Goal: Task Accomplishment & Management: Manage account settings

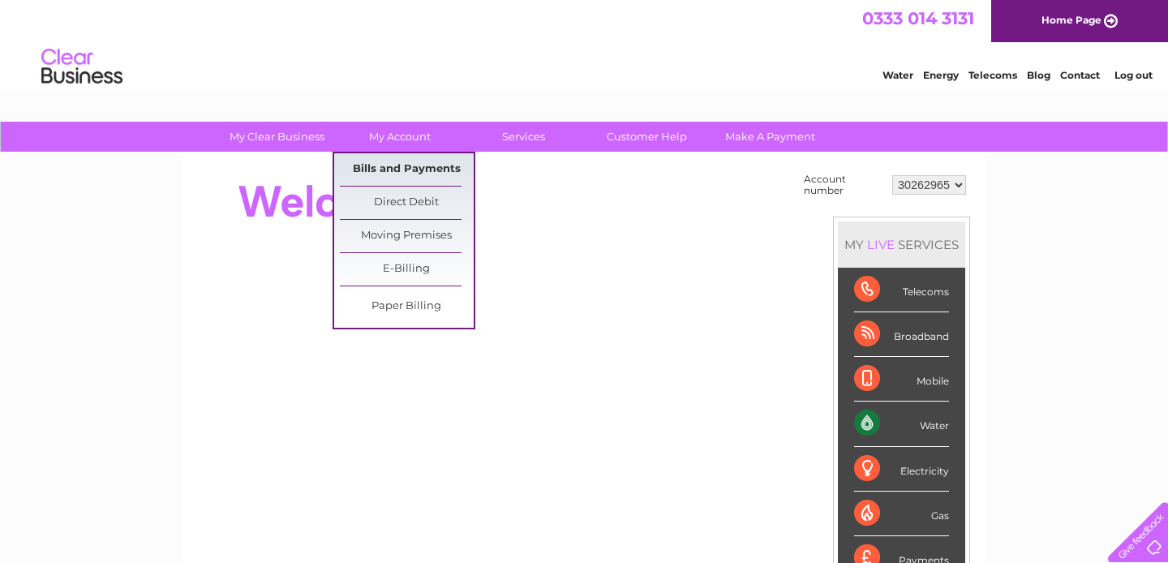
click at [382, 169] on link "Bills and Payments" at bounding box center [407, 169] width 134 height 32
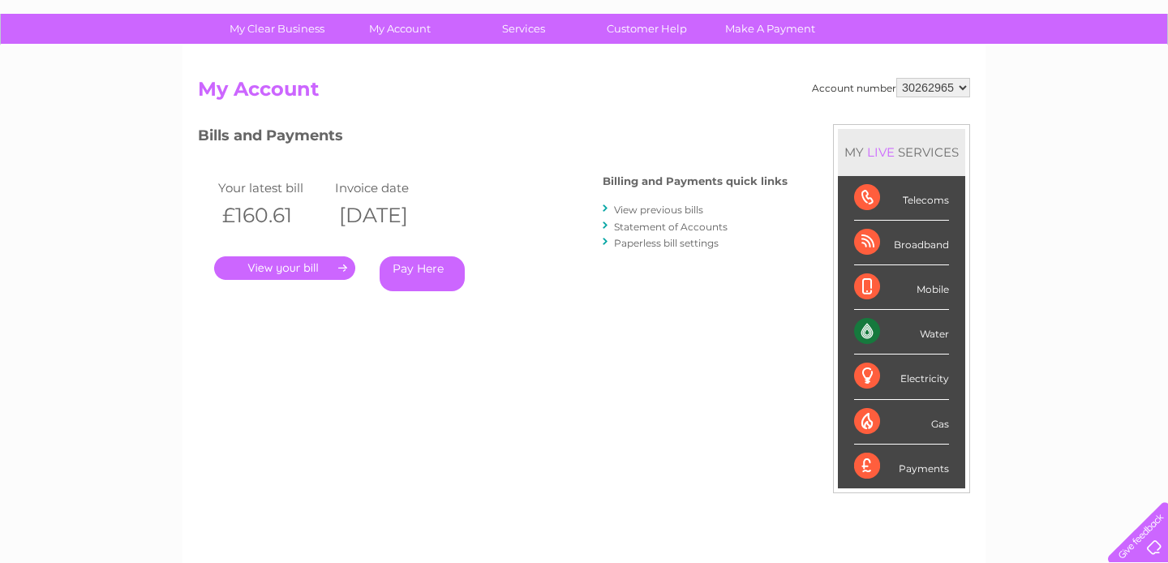
scroll to position [97, 0]
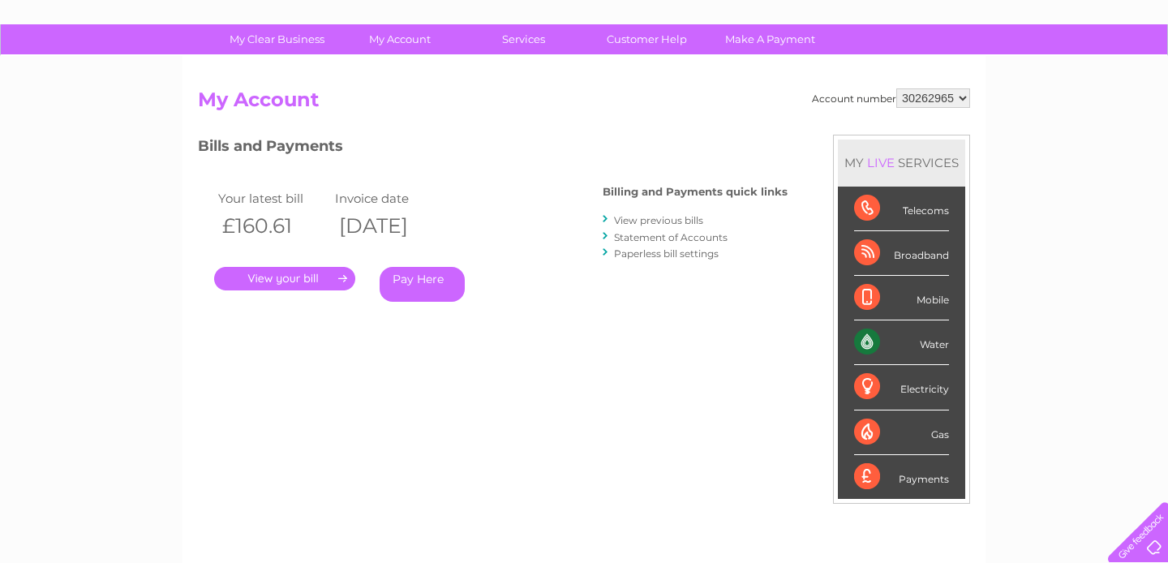
click at [282, 270] on link "." at bounding box center [284, 279] width 141 height 24
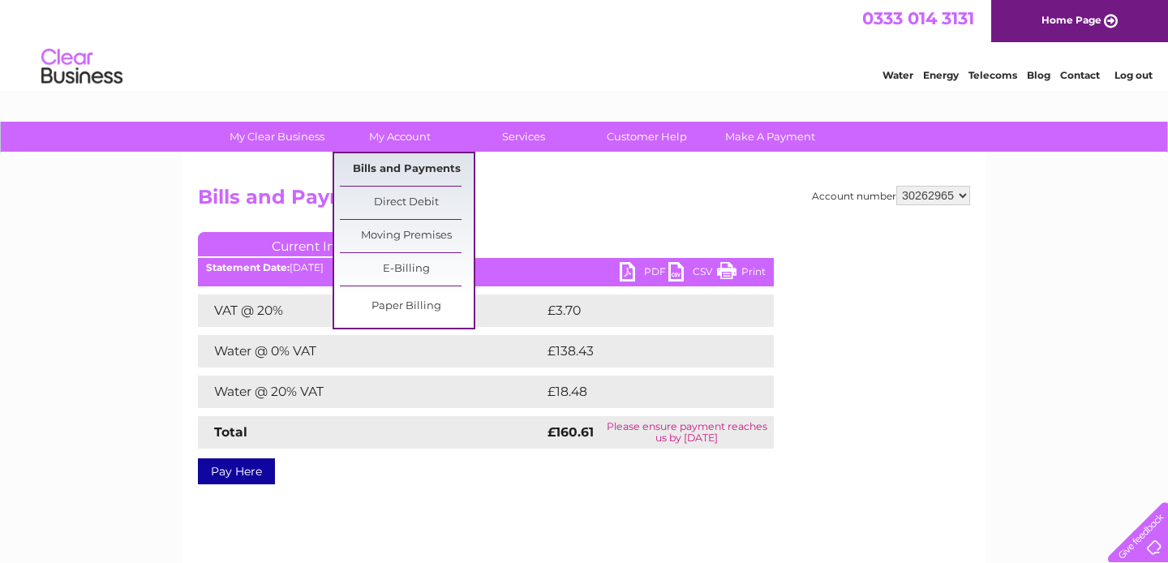
click at [387, 172] on link "Bills and Payments" at bounding box center [407, 169] width 134 height 32
